Goal: Information Seeking & Learning: Learn about a topic

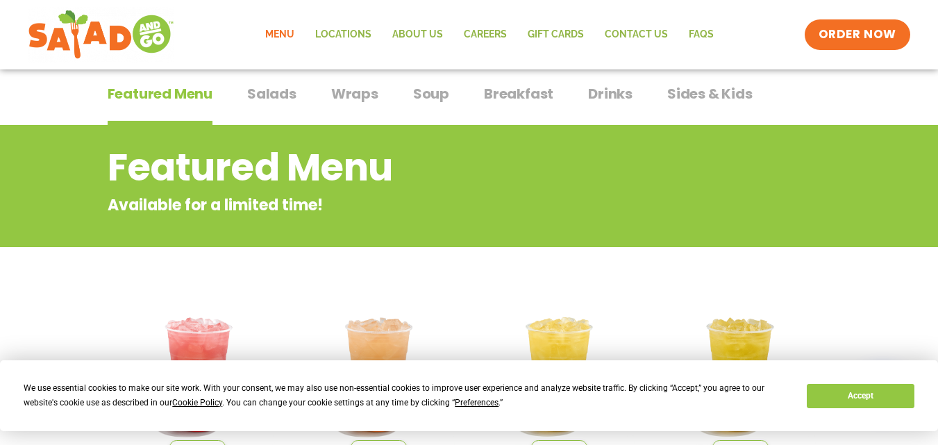
click at [385, 206] on p "Available for a limited time!" at bounding box center [414, 205] width 612 height 23
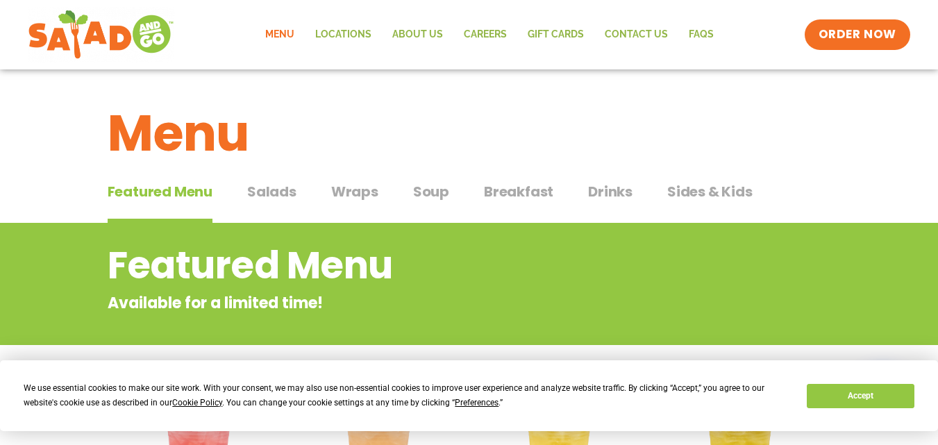
click at [369, 192] on span "Wraps" at bounding box center [354, 191] width 47 height 21
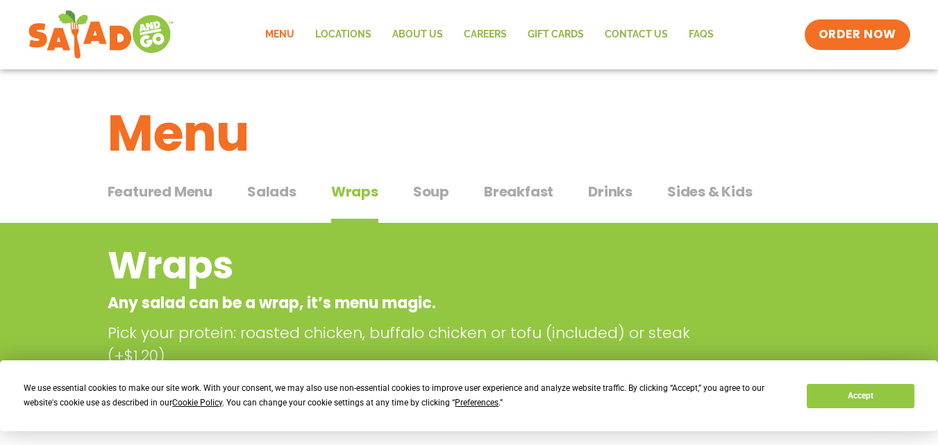
click at [523, 195] on span "Breakfast" at bounding box center [518, 191] width 69 height 21
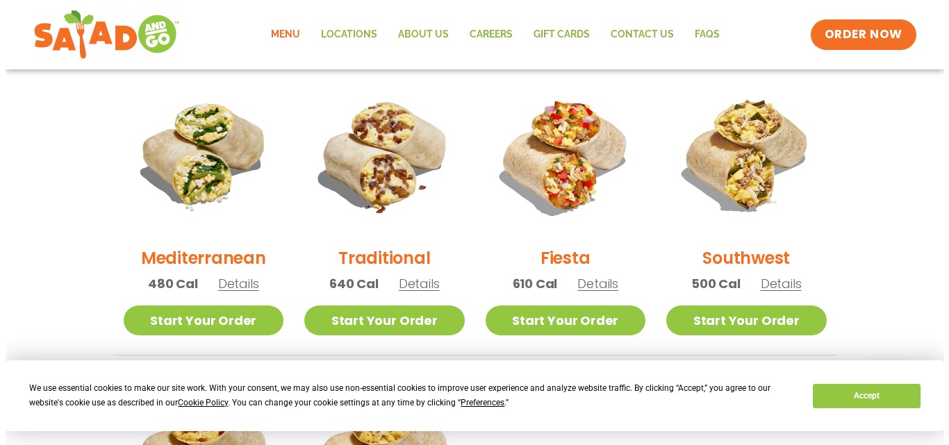
scroll to position [366, 0]
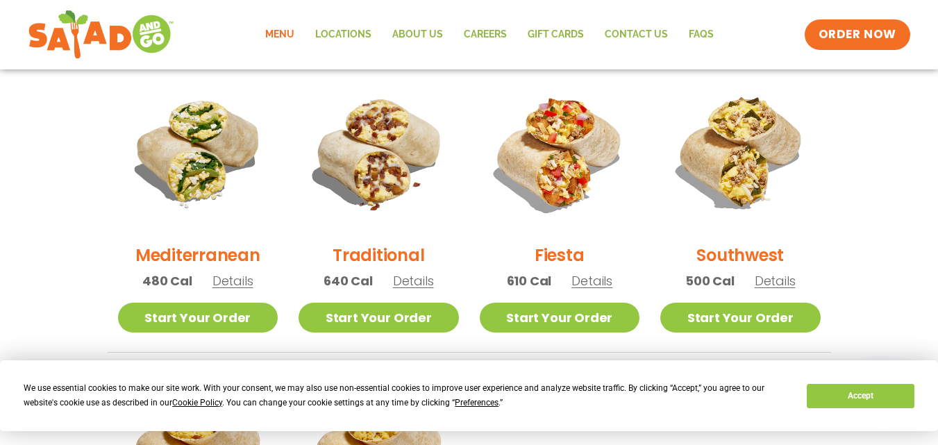
click at [598, 282] on span "Details" at bounding box center [592, 280] width 41 height 17
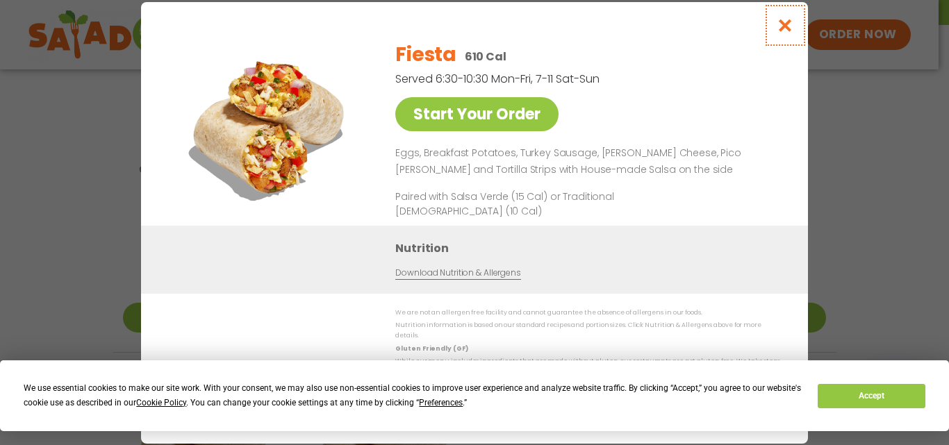
click at [786, 24] on icon "Close modal" at bounding box center [784, 25] width 17 height 15
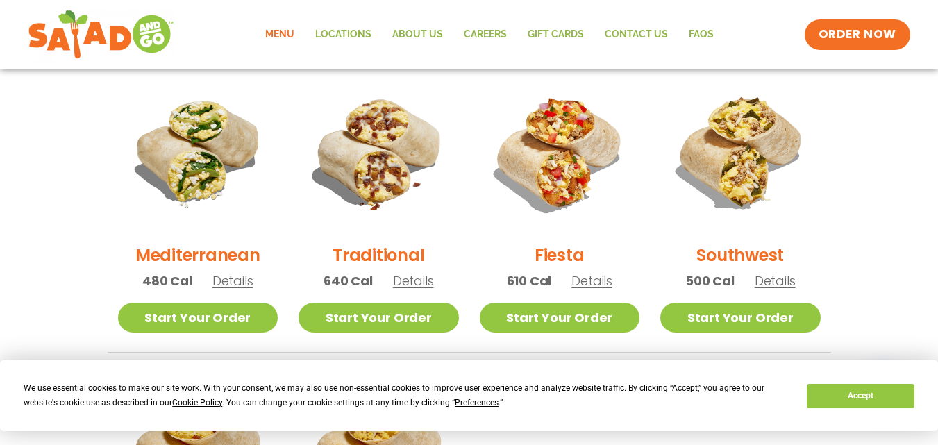
click at [231, 287] on span "Details" at bounding box center [232, 280] width 41 height 17
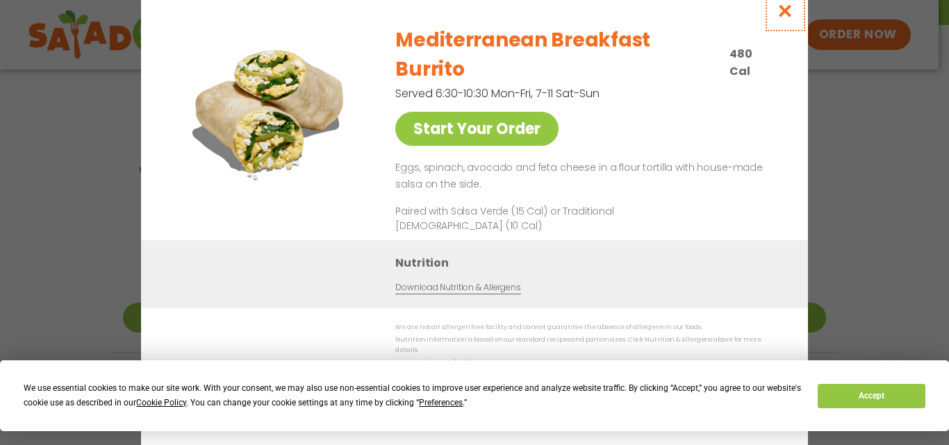
click at [785, 18] on icon "Close modal" at bounding box center [784, 10] width 17 height 15
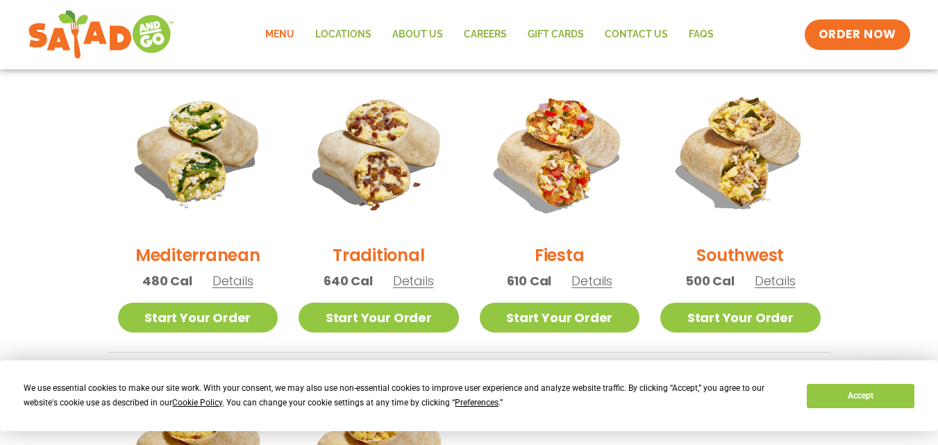
click at [406, 285] on span "Details" at bounding box center [413, 280] width 41 height 17
